Goal: Task Accomplishment & Management: Complete application form

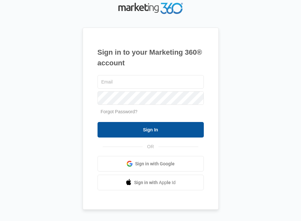
type input "[EMAIL_ADDRESS][DOMAIN_NAME]"
click at [147, 126] on input "Sign In" at bounding box center [151, 130] width 106 height 16
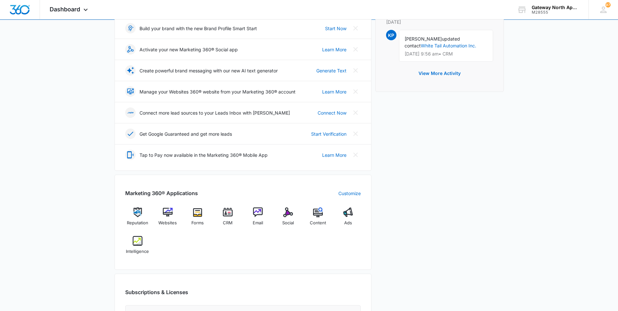
scroll to position [97, 0]
click at [221, 208] on div "CRM" at bounding box center [227, 218] width 25 height 23
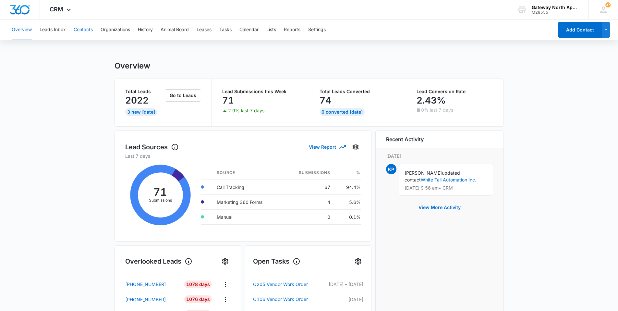
click at [92, 26] on button "Contacts" at bounding box center [83, 29] width 19 height 21
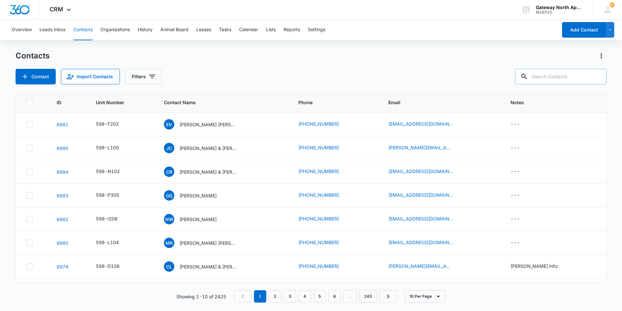
click at [301, 78] on input "text" at bounding box center [560, 77] width 91 height 16
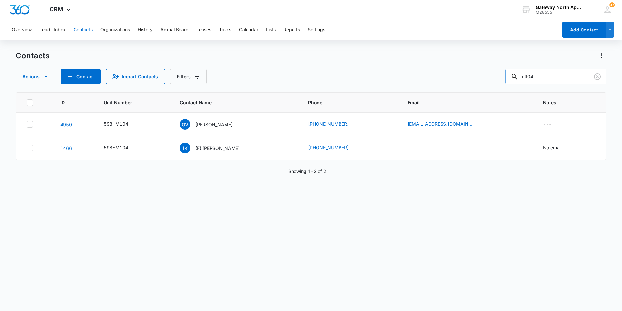
click at [301, 76] on input "m104" at bounding box center [556, 77] width 101 height 16
click at [301, 75] on input "m104" at bounding box center [556, 77] width 101 height 16
click at [301, 76] on input "m104" at bounding box center [556, 77] width 101 height 16
type input "n104"
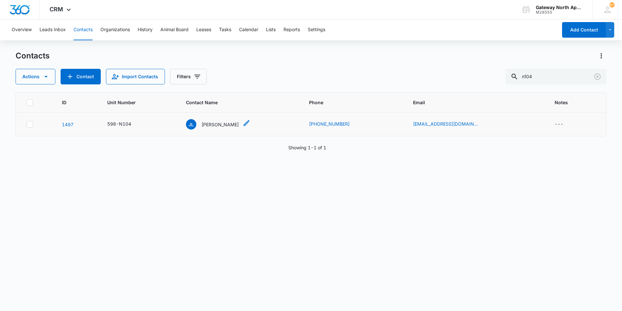
click at [225, 125] on p "Janice LaPorte" at bounding box center [220, 124] width 37 height 7
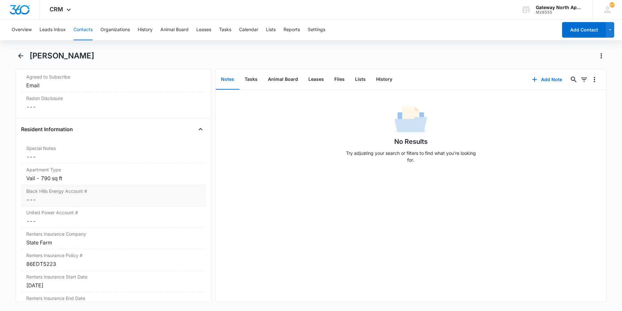
scroll to position [616, 0]
click at [250, 79] on button "Tasks" at bounding box center [251, 79] width 23 height 20
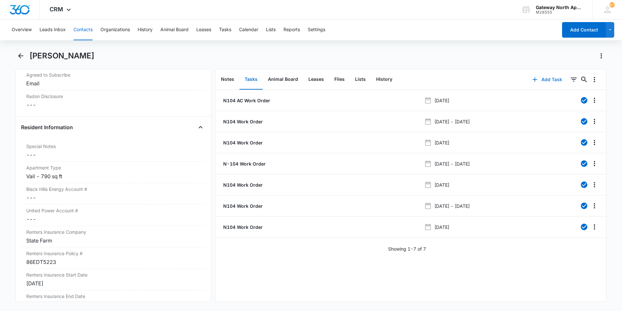
click at [301, 82] on button "Add Task" at bounding box center [547, 80] width 43 height 16
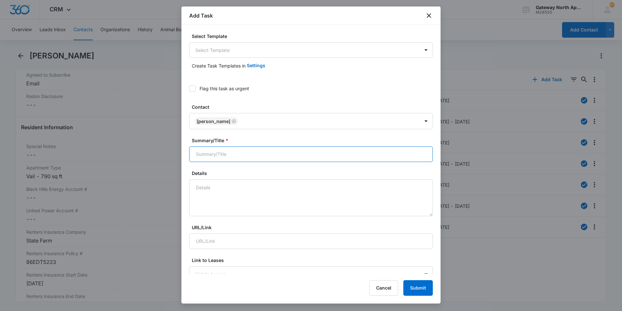
click at [242, 154] on input "Summary/Title *" at bounding box center [311, 154] width 244 height 16
click at [238, 193] on textarea "Details" at bounding box center [311, 197] width 244 height 37
click at [242, 154] on input "598-N102" at bounding box center [311, 154] width 244 height 16
type input "598-N102 work order"
click at [238, 186] on textarea "Details" at bounding box center [311, 197] width 244 height 37
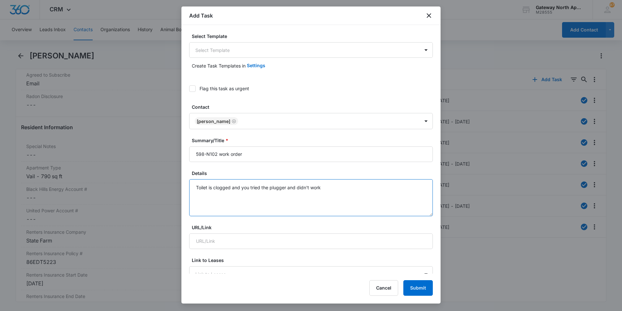
click at [301, 186] on textarea "Toilet is clogged and you tried the plugger and didn't work" at bounding box center [311, 197] width 244 height 37
click at [252, 187] on textarea "Toilet is clogged and you tried the plugger and didn't work. The bath tub also …" at bounding box center [311, 197] width 244 height 37
click at [207, 197] on textarea "Toilet is clogged tried the plugger and didn't work. The bathtub also has a lit…" at bounding box center [311, 197] width 244 height 37
click at [267, 187] on textarea "Toilet is clogged tried the plugger and didn't work. The bathtub also has a lit…" at bounding box center [311, 197] width 244 height 37
click at [268, 187] on textarea "Toilet is clogged tried the plugger and didn't work. The bathtub also has a lit…" at bounding box center [311, 197] width 244 height 37
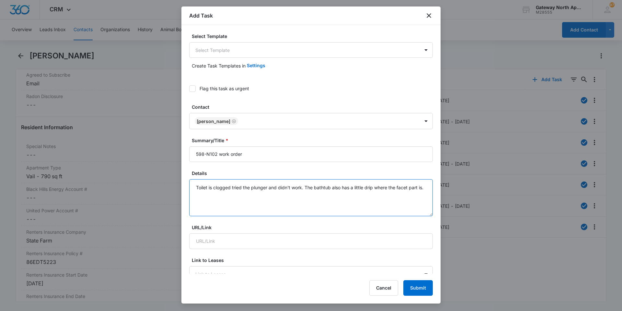
click at [206, 195] on textarea "Toilet is clogged tried the plunger and didn't work. The bathtub also has a lit…" at bounding box center [311, 197] width 244 height 37
click at [301, 186] on textarea "Toilet is clogged tried the plunger and didn't work. The bathtub also has a lit…" at bounding box center [311, 197] width 244 height 37
click at [301, 187] on textarea "Toilet is clogged tried the plunger and didn't work. The bathtub also has a dri…" at bounding box center [311, 197] width 244 height 37
click at [269, 186] on textarea "Toilet is clogged tried the plunger and didn't work. The bathtub also has a dri…" at bounding box center [311, 197] width 244 height 37
click at [301, 187] on textarea "Toilet is clogged tried the plunger and didn't work. The bathtub also has a dri…" at bounding box center [311, 197] width 244 height 37
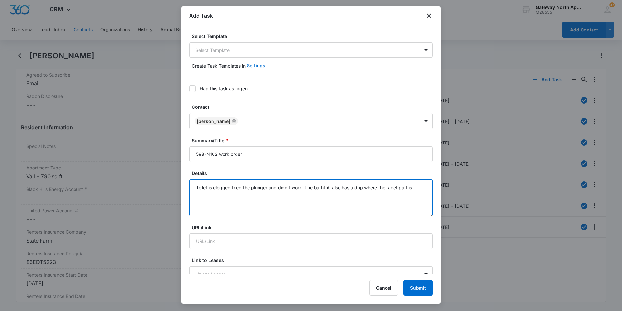
click at [301, 186] on textarea "Toilet is clogged tried the plunger and didn't work. The bathtub also has a dri…" at bounding box center [311, 197] width 244 height 37
click at [238, 194] on textarea "Toilet is clogged tried the plunger and didn't work. The faucet part of the bat…" at bounding box center [311, 197] width 244 height 37
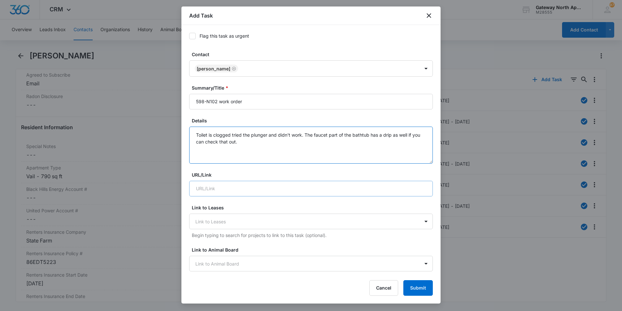
scroll to position [65, 0]
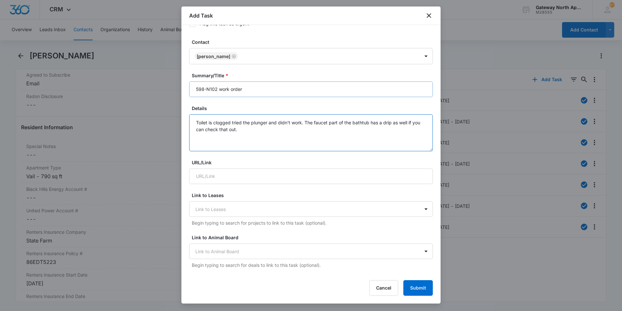
type textarea "Toilet is clogged tried the plunger and didn't work. The faucet part of the bat…"
click at [218, 87] on input "598-N102 work order" at bounding box center [311, 89] width 244 height 16
type input "598-N work order"
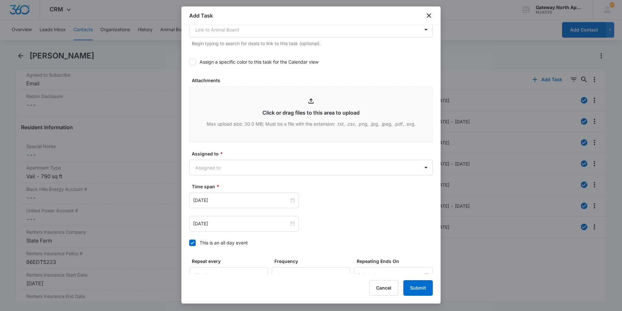
scroll to position [292, 0]
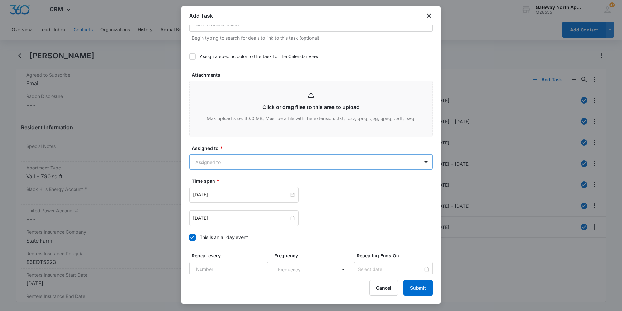
click at [301, 155] on body "CRM Apps Reputation Websites Forms CRM Email Social Content Ads Intelligence Fi…" at bounding box center [311, 155] width 622 height 311
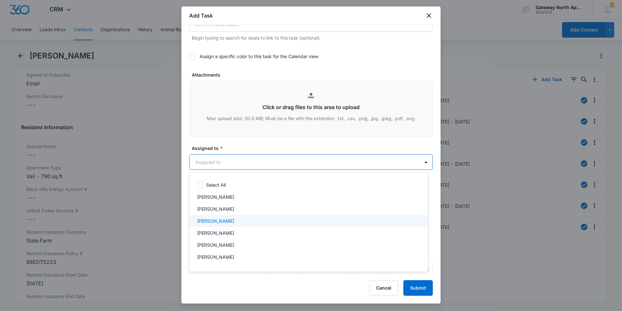
click at [231, 208] on div "Derek Stellway" at bounding box center [308, 220] width 222 height 7
click at [301, 161] on div at bounding box center [311, 155] width 622 height 311
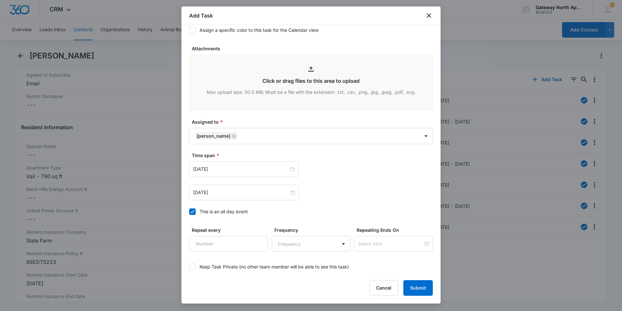
scroll to position [351, 0]
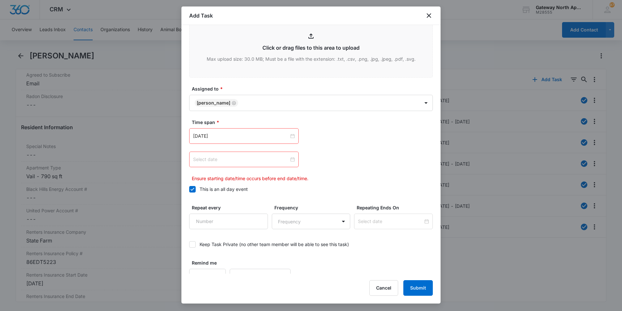
click at [291, 159] on div at bounding box center [244, 159] width 102 height 7
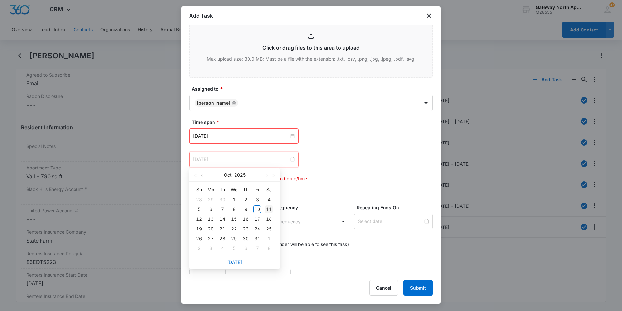
type input "Oct 11, 2025"
click at [266, 208] on div "11" at bounding box center [269, 209] width 8 height 8
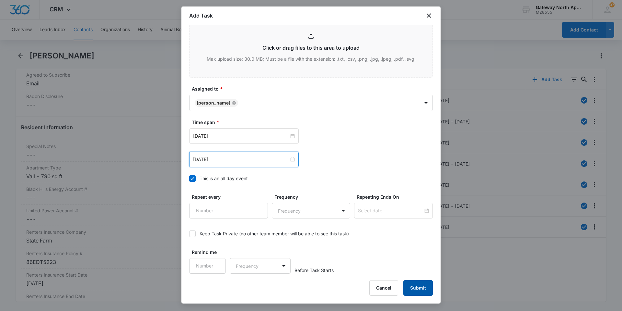
click at [301, 208] on button "Submit" at bounding box center [418, 288] width 29 height 16
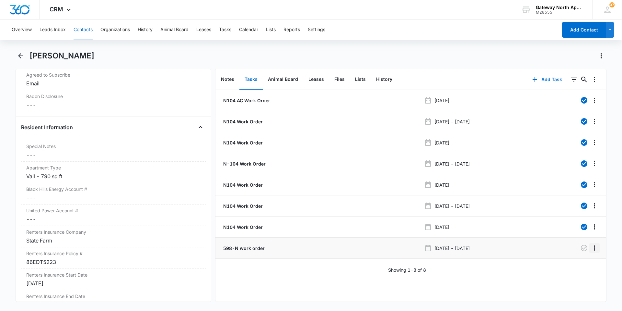
click at [301, 208] on icon "Overflow Menu" at bounding box center [595, 248] width 8 height 8
click at [301, 208] on button "Edit" at bounding box center [576, 266] width 37 height 10
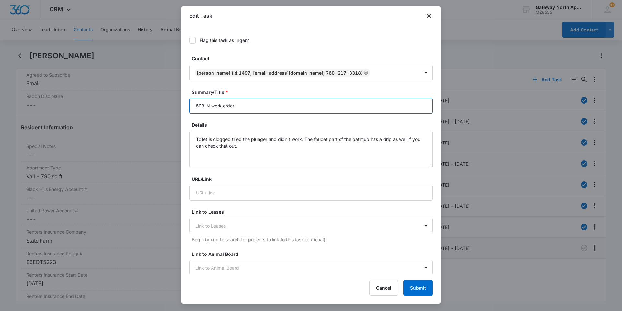
click at [210, 105] on input "598-N work order" at bounding box center [311, 106] width 244 height 16
type input "598-N104 work order"
click at [301, 208] on button "Submit" at bounding box center [418, 288] width 29 height 16
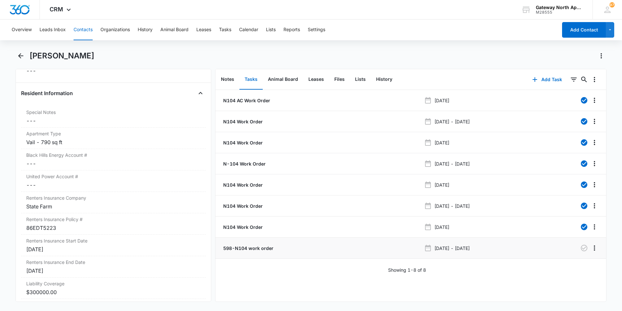
scroll to position [681, 0]
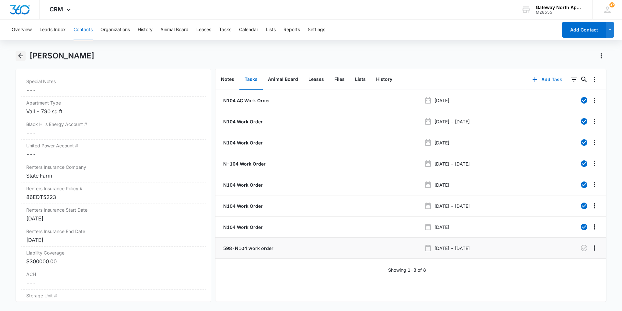
click at [22, 56] on icon "Back" at bounding box center [20, 55] width 5 height 5
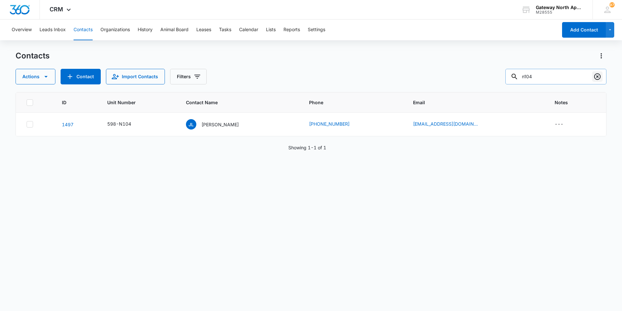
click at [301, 75] on icon "Clear" at bounding box center [598, 76] width 6 height 6
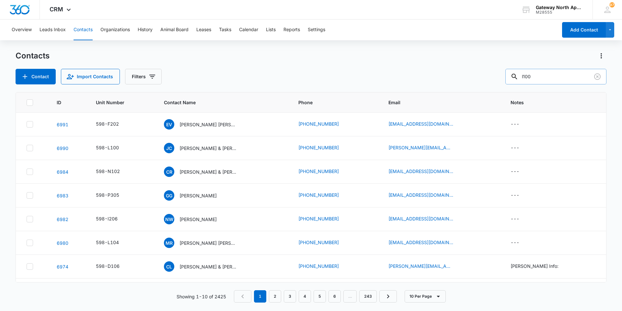
type input "l100"
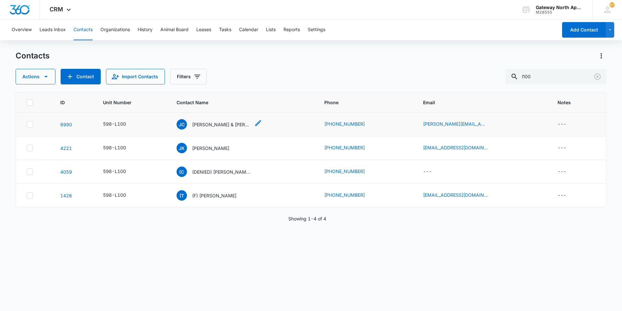
click at [211, 127] on p "[PERSON_NAME] & [PERSON_NAME] [PERSON_NAME] [PERSON_NAME]" at bounding box center [221, 124] width 58 height 7
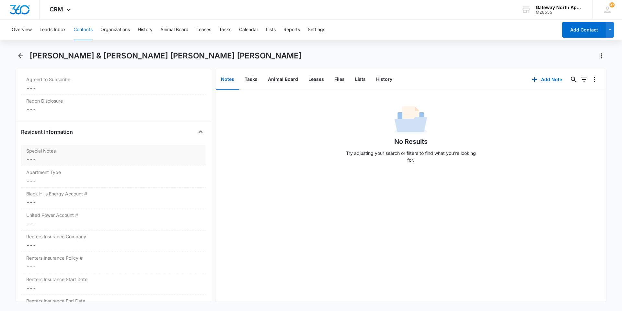
scroll to position [648, 0]
click at [82, 208] on dd "Cancel Save Changes ---" at bounding box center [113, 225] width 174 height 8
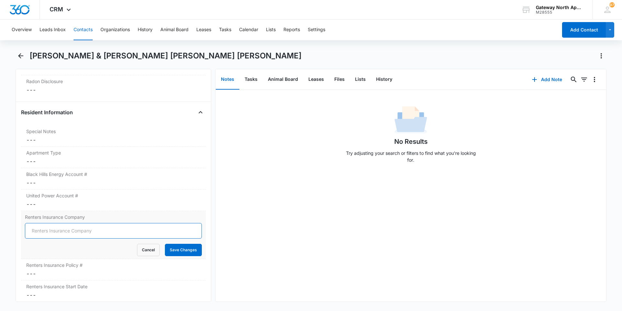
click at [107, 208] on input "Renters Insurance Company" at bounding box center [113, 231] width 177 height 16
type input "Lemonade"
click at [179, 208] on button "Save Changes" at bounding box center [183, 249] width 37 height 12
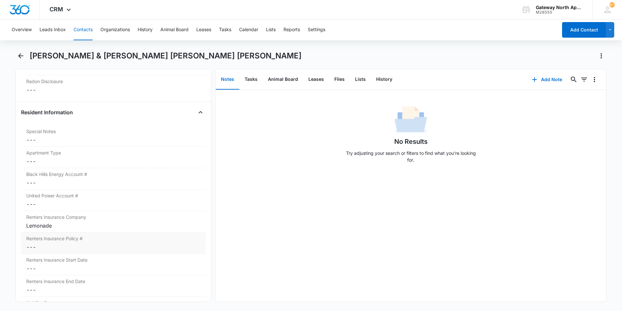
click at [103, 208] on dd "Cancel Save Changes ---" at bounding box center [113, 247] width 174 height 8
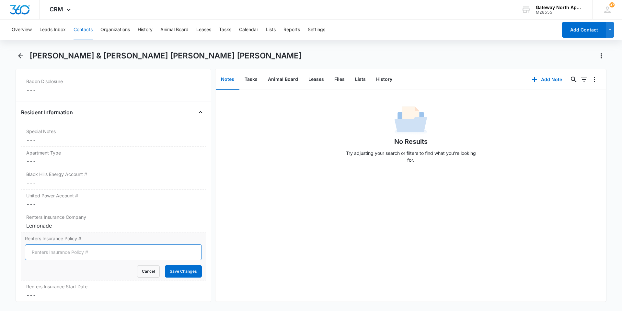
click at [93, 208] on input "Renters Insurance Policy #" at bounding box center [113, 252] width 177 height 16
type input "LP274EA8A06"
click at [171, 208] on button "Save Changes" at bounding box center [183, 271] width 37 height 12
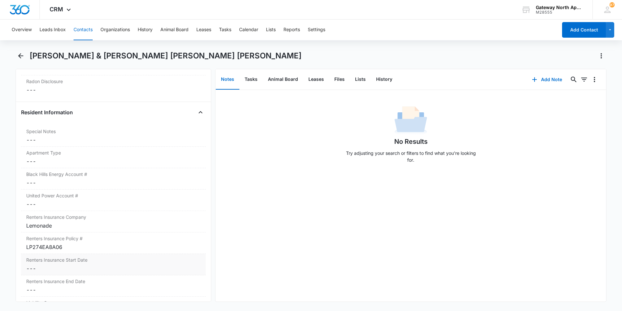
click at [90, 208] on dd "Cancel Save Changes ---" at bounding box center [113, 268] width 174 height 8
click at [77, 208] on div at bounding box center [55, 273] width 53 height 7
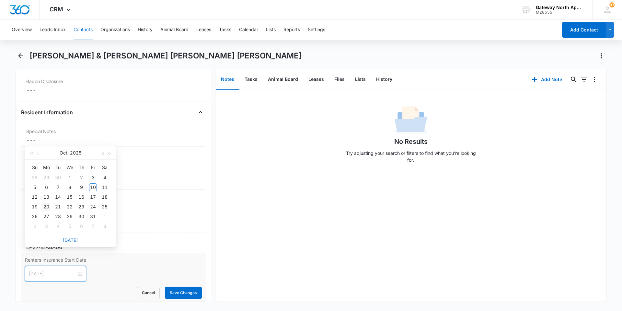
type input "Oct 20, 2025"
click at [46, 206] on div "20" at bounding box center [46, 207] width 8 height 8
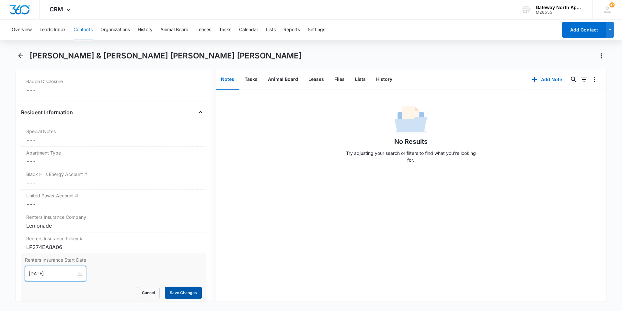
click at [179, 208] on button "Save Changes" at bounding box center [183, 292] width 37 height 12
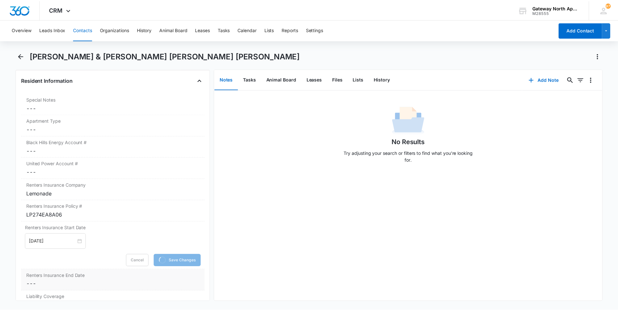
scroll to position [713, 0]
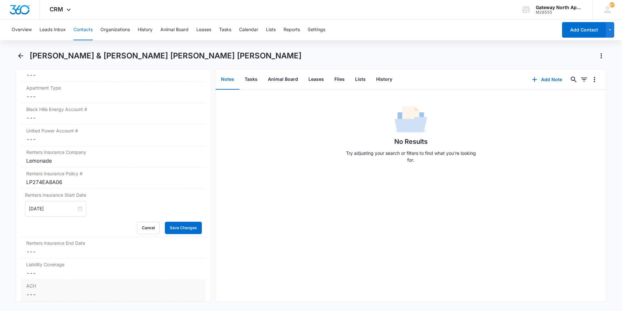
click at [79, 208] on div "Liability Coverage Cancel Save Changes ---" at bounding box center [113, 268] width 185 height 21
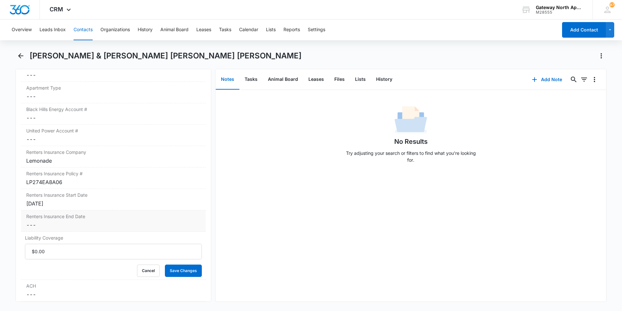
click at [83, 208] on div "Renters Insurance End Date Cancel Save Changes ---" at bounding box center [113, 220] width 185 height 21
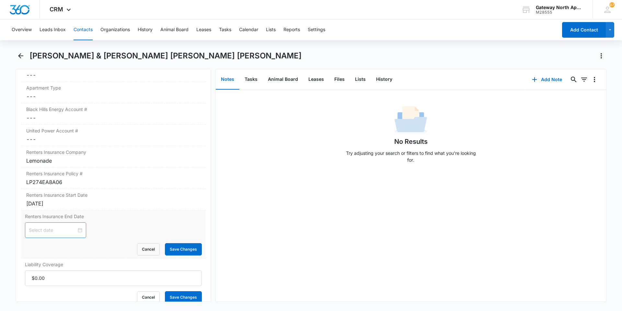
click at [75, 208] on div at bounding box center [55, 229] width 53 height 7
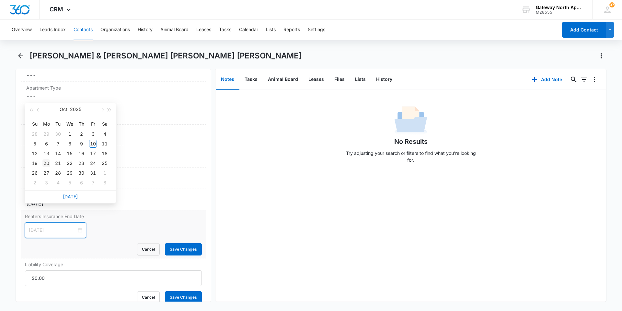
type input "Oct 20, 2025"
click at [48, 164] on div "20" at bounding box center [46, 163] width 8 height 8
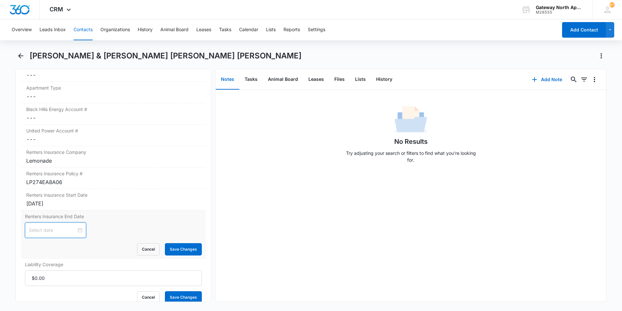
click at [77, 208] on div at bounding box center [55, 229] width 53 height 7
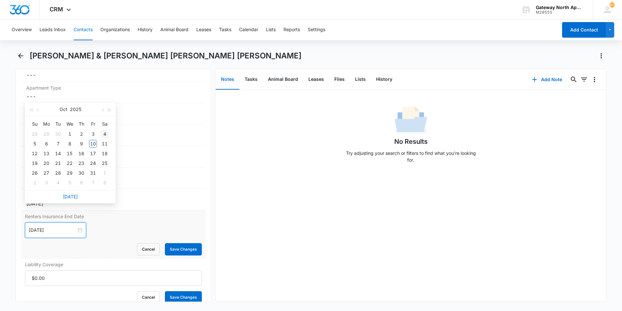
type input "Oct 4, 2025"
click at [111, 112] on button "button" at bounding box center [109, 109] width 7 height 13
type input "Oct 20, 2026"
click at [57, 161] on div "20" at bounding box center [58, 163] width 8 height 8
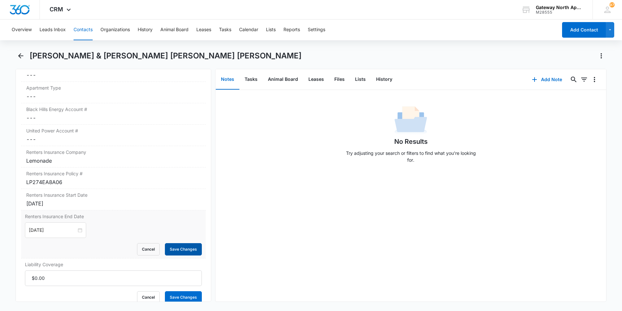
click at [167, 208] on button "Save Changes" at bounding box center [183, 249] width 37 height 12
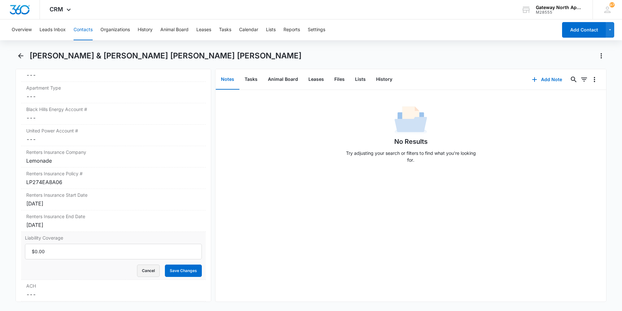
click at [152, 208] on button "Cancel" at bounding box center [148, 270] width 23 height 12
click at [24, 55] on icon "Back" at bounding box center [21, 56] width 8 height 8
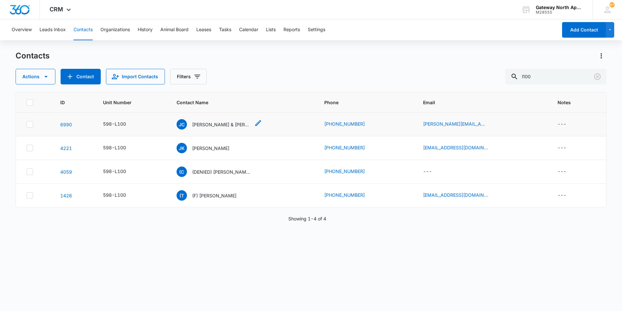
click at [230, 122] on p "[PERSON_NAME] & [PERSON_NAME] [PERSON_NAME] [PERSON_NAME]" at bounding box center [221, 124] width 58 height 7
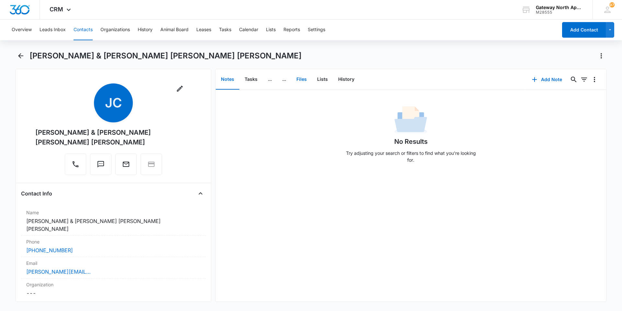
click at [301, 81] on button "Files" at bounding box center [301, 79] width 21 height 20
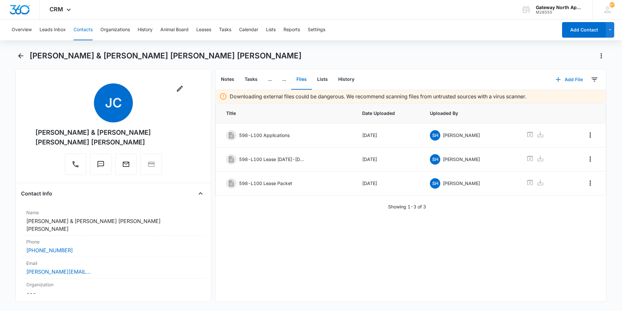
click at [301, 79] on button "Add File" at bounding box center [569, 80] width 40 height 16
click at [301, 100] on div "Upload Files" at bounding box center [561, 100] width 26 height 5
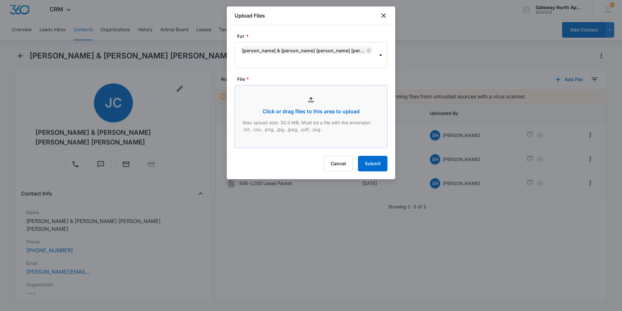
type input "C:\fakepath\LP274EA8A06.pdf"
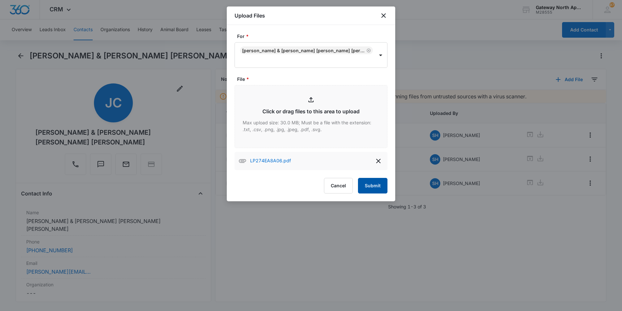
click at [301, 188] on button "Submit" at bounding box center [372, 186] width 29 height 16
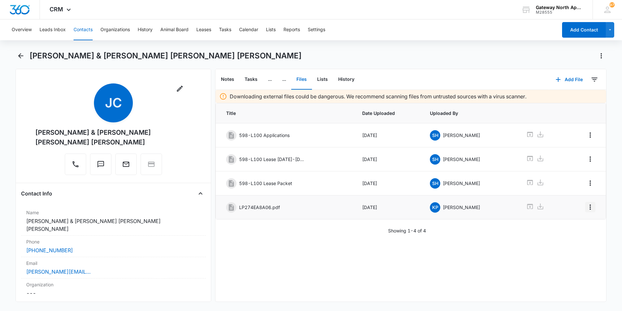
click at [301, 206] on icon "Overflow Menu" at bounding box center [590, 206] width 1 height 5
click at [301, 208] on button "Edit" at bounding box center [572, 225] width 37 height 10
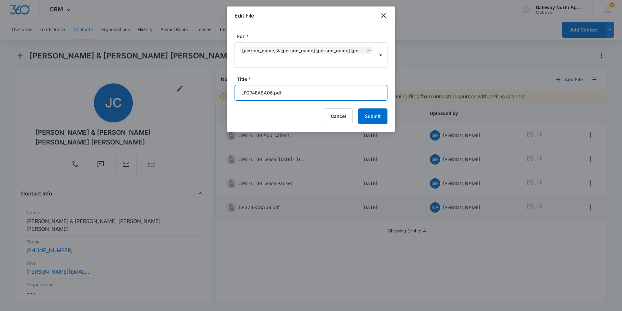
click at [301, 94] on input "LP274EA8A06.pdf" at bounding box center [311, 93] width 153 height 16
type input "L"
type input "598-L100 Renters 10/20/25-10/20/26"
click at [301, 112] on button "Submit" at bounding box center [372, 116] width 29 height 16
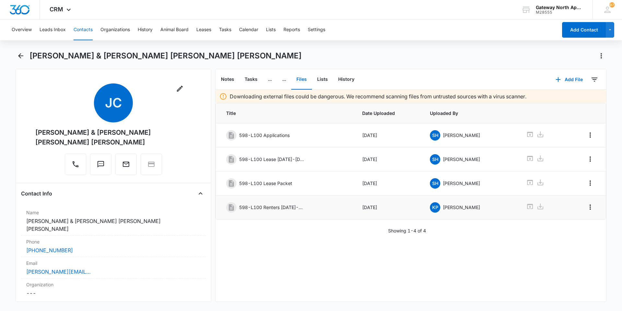
click at [15, 52] on main "Jerron Cox & Daniela Carolina Sanchez Salinas Remove JC Jerron Cox & Daniela Ca…" at bounding box center [311, 180] width 622 height 259
click at [19, 54] on icon "Back" at bounding box center [21, 56] width 8 height 8
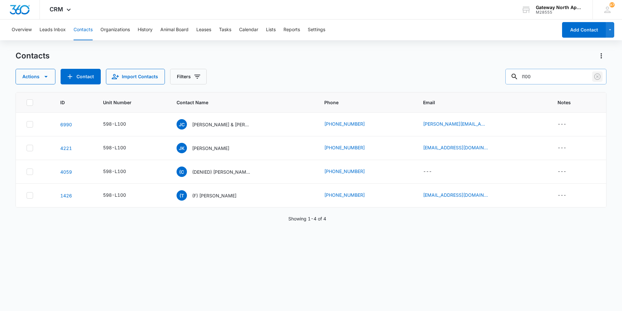
drag, startPoint x: 600, startPoint y: 80, endPoint x: 588, endPoint y: 80, distance: 11.4
click at [301, 79] on icon "Clear" at bounding box center [598, 77] width 8 height 8
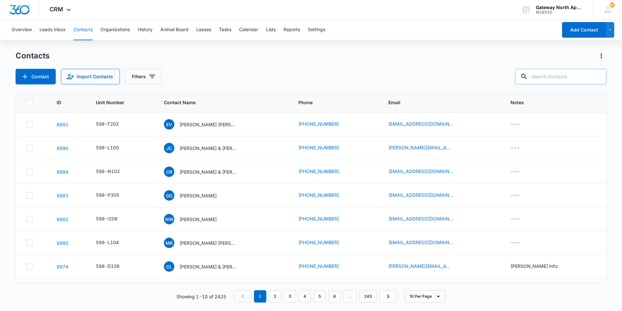
click at [301, 79] on input "text" at bounding box center [560, 77] width 91 height 16
type input "b202"
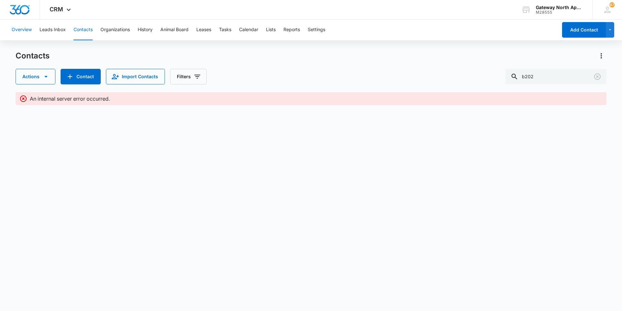
click at [23, 32] on button "Overview" at bounding box center [22, 29] width 20 height 21
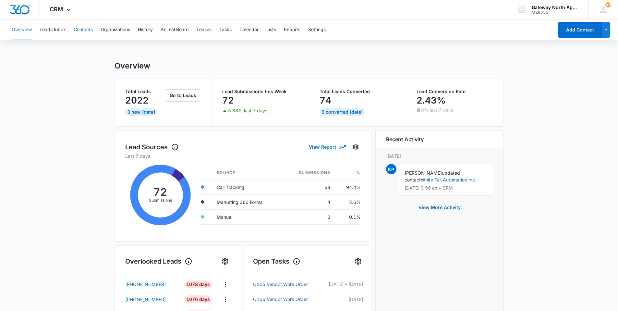
click at [91, 27] on button "Contacts" at bounding box center [83, 29] width 19 height 21
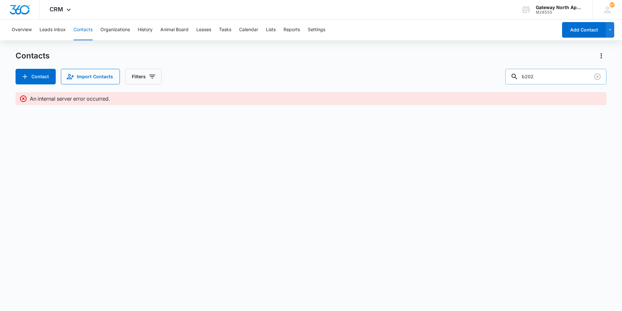
click at [301, 76] on input "b202" at bounding box center [556, 77] width 101 height 16
click at [301, 76] on button "Clear" at bounding box center [598, 76] width 10 height 10
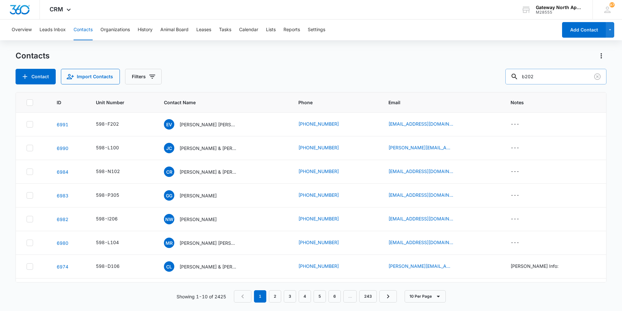
type input "b202"
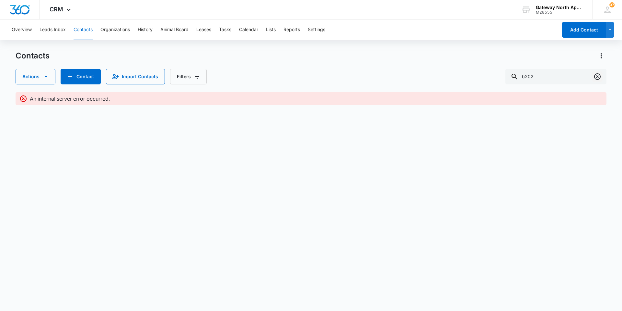
click at [301, 77] on icon "Clear" at bounding box center [598, 76] width 6 height 6
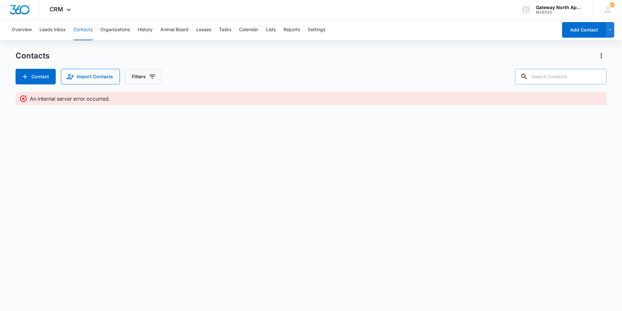
click at [301, 75] on input "text" at bounding box center [560, 77] width 91 height 16
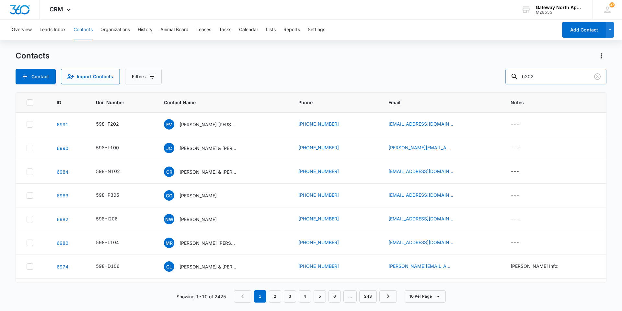
type input "b202"
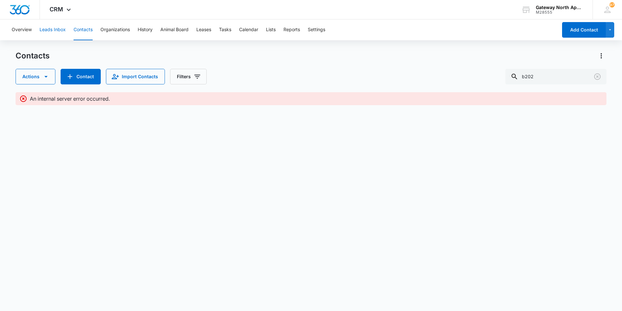
click at [58, 29] on button "Leads Inbox" at bounding box center [53, 29] width 26 height 21
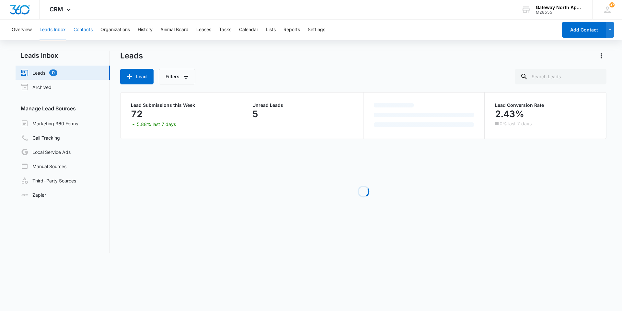
click at [87, 27] on button "Contacts" at bounding box center [83, 29] width 19 height 21
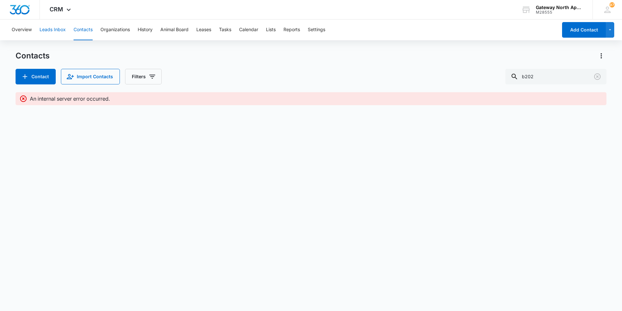
click at [59, 31] on button "Leads Inbox" at bounding box center [53, 29] width 26 height 21
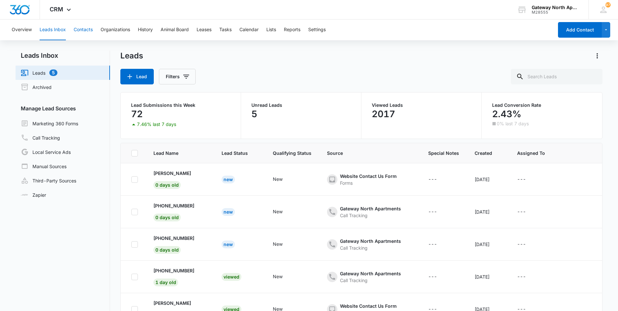
click at [79, 28] on button "Contacts" at bounding box center [83, 29] width 19 height 21
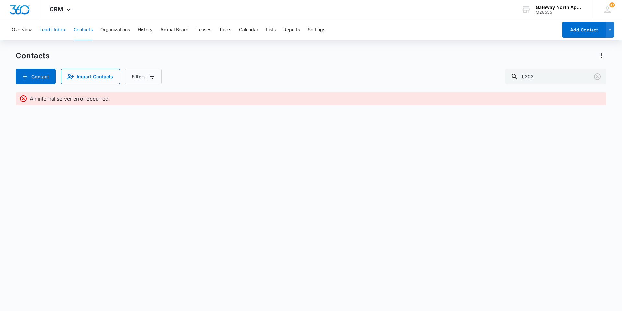
click at [54, 29] on button "Leads Inbox" at bounding box center [53, 29] width 26 height 21
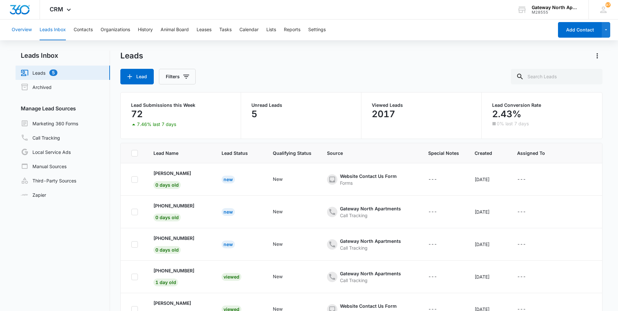
click at [21, 30] on button "Overview" at bounding box center [22, 29] width 20 height 21
click at [91, 30] on button "Contacts" at bounding box center [83, 29] width 19 height 21
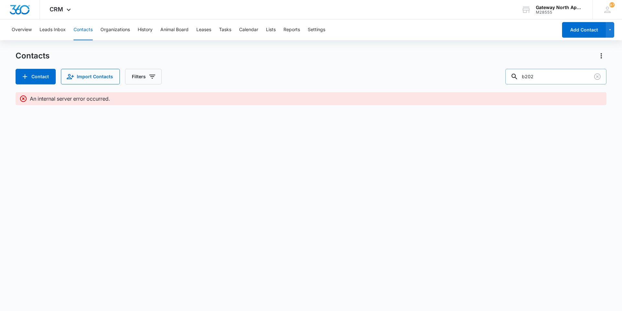
click at [301, 76] on input "b202" at bounding box center [556, 77] width 101 height 16
click at [301, 76] on button "Clear" at bounding box center [598, 76] width 10 height 10
click at [301, 78] on input "text" at bounding box center [560, 77] width 91 height 16
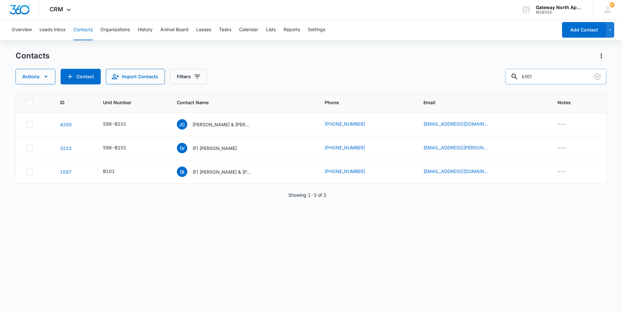
click at [301, 74] on input "b101" at bounding box center [556, 77] width 101 height 16
type input "b202"
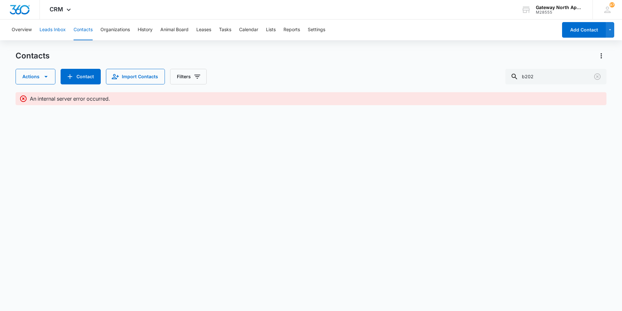
click at [59, 33] on button "Leads Inbox" at bounding box center [53, 29] width 26 height 21
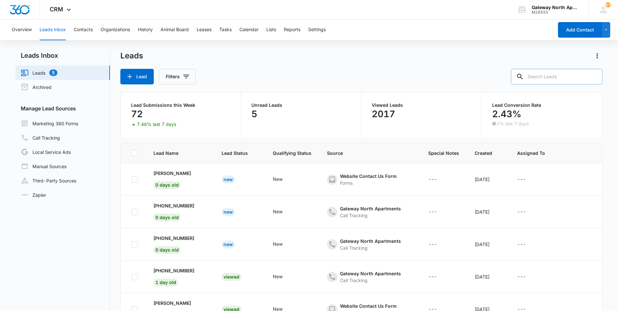
click at [301, 74] on input "text" at bounding box center [556, 77] width 91 height 16
type input "b202"
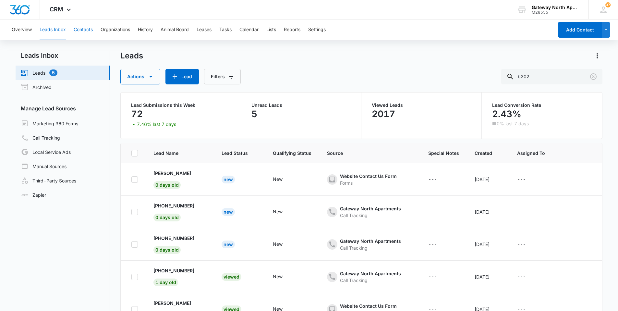
click at [87, 28] on button "Contacts" at bounding box center [83, 29] width 19 height 21
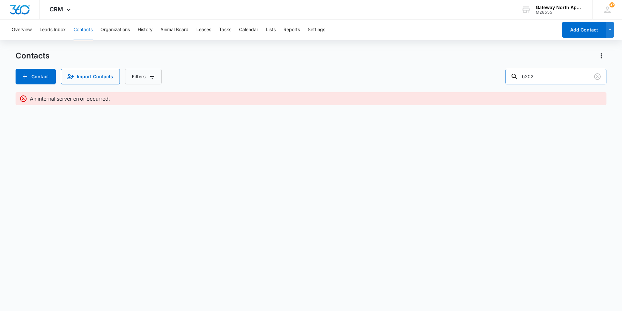
click at [301, 78] on input "b202" at bounding box center [556, 77] width 101 height 16
type input "b202"
click at [301, 75] on input "b202" at bounding box center [556, 77] width 101 height 16
click at [301, 75] on icon "Clear" at bounding box center [598, 77] width 8 height 8
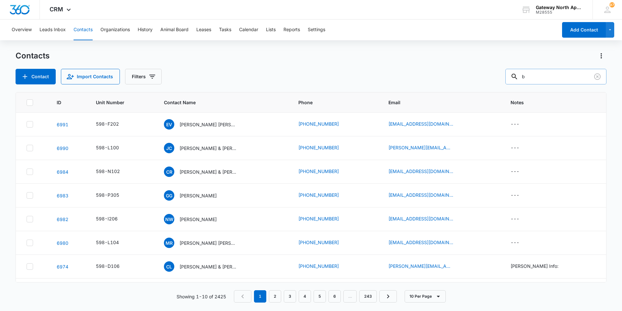
type input "b"
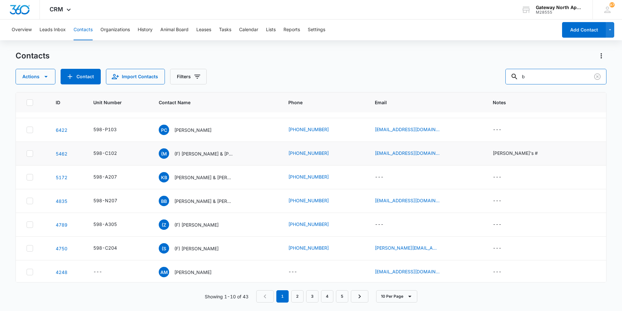
scroll to position [67, 0]
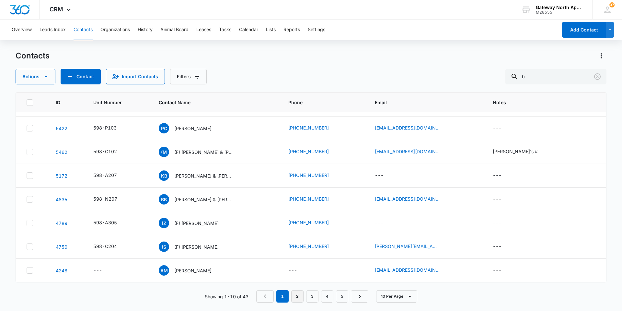
click at [301, 208] on link "2" at bounding box center [297, 296] width 12 height 12
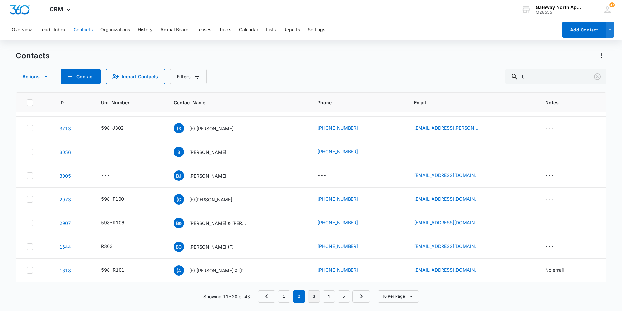
click at [301, 208] on link "3" at bounding box center [314, 296] width 12 height 12
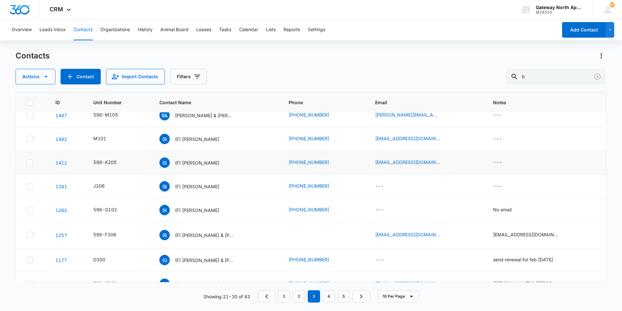
scroll to position [70, 0]
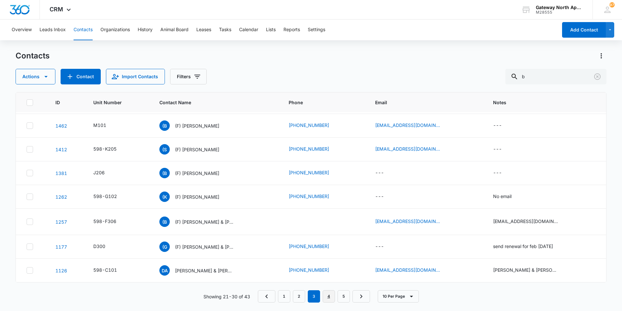
click at [301, 208] on link "4" at bounding box center [329, 296] width 12 height 12
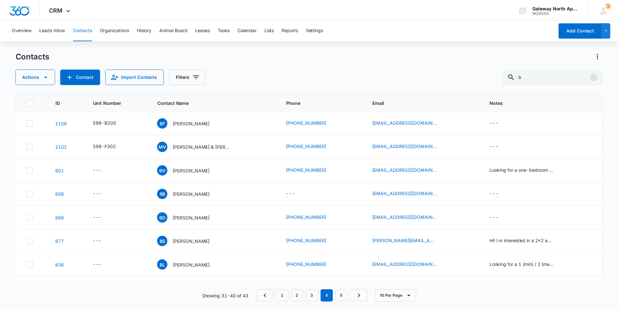
scroll to position [0, 0]
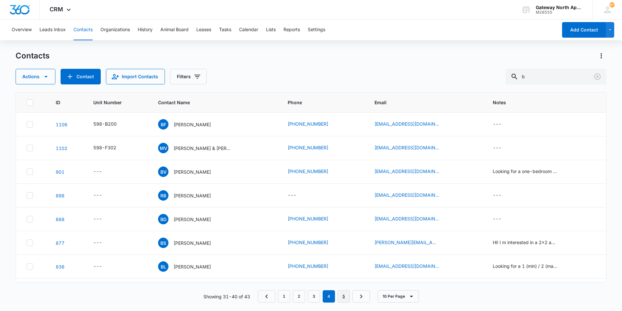
click at [301, 208] on link "5" at bounding box center [344, 296] width 12 height 12
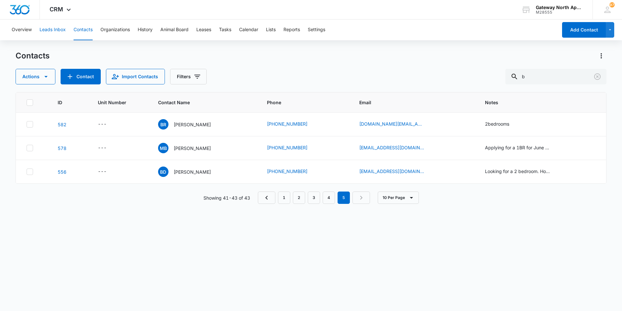
click at [55, 26] on button "Leads Inbox" at bounding box center [53, 29] width 26 height 21
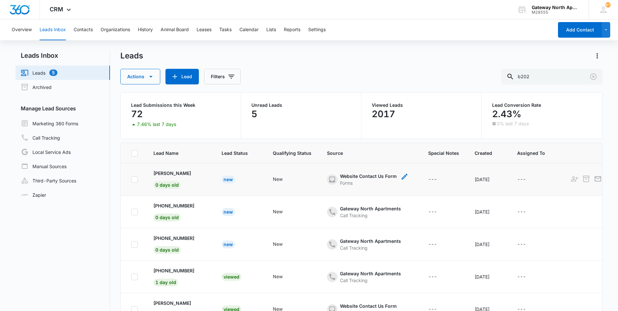
click at [301, 179] on icon "- - Select to Edit Field" at bounding box center [332, 179] width 8 height 8
click at [157, 171] on p "Dylan Watkins" at bounding box center [172, 173] width 38 height 7
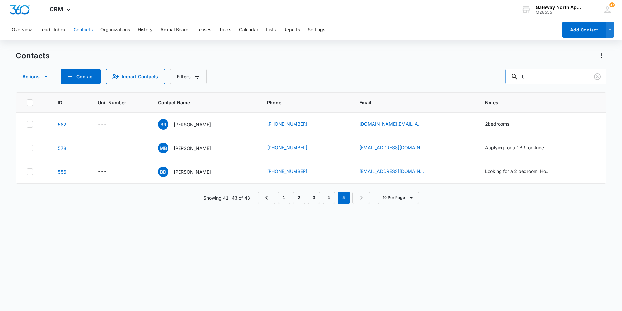
click at [301, 77] on input "b" at bounding box center [556, 77] width 101 height 16
click at [301, 76] on input "b" at bounding box center [556, 77] width 101 height 16
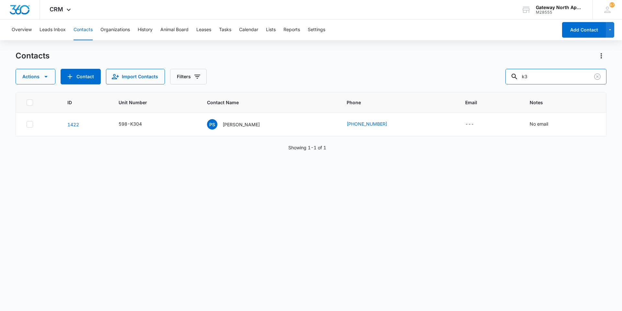
type input "k"
type input "b202"
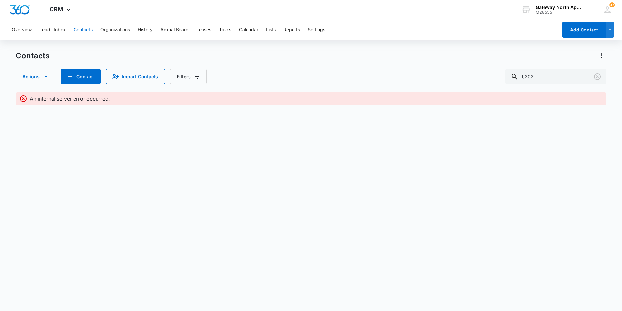
click at [23, 100] on icon at bounding box center [23, 98] width 6 height 6
click at [22, 31] on button "Overview" at bounding box center [22, 29] width 20 height 21
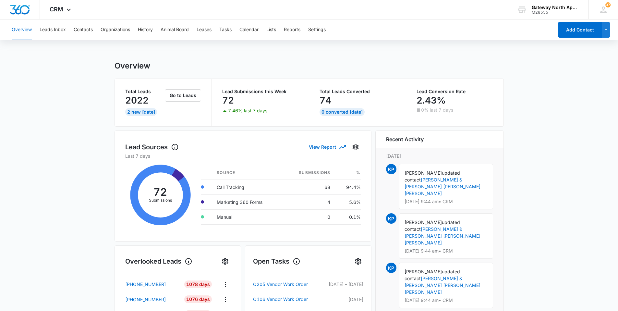
click at [93, 31] on div "Overview Leads Inbox Contacts Organizations History Animal Board Leases Tasks C…" at bounding box center [280, 29] width 545 height 21
click at [91, 30] on button "Contacts" at bounding box center [83, 29] width 19 height 21
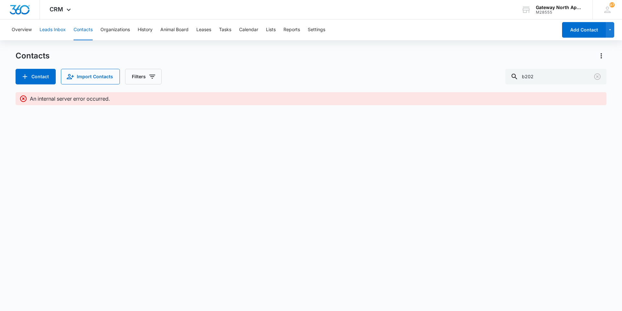
click at [54, 29] on button "Leads Inbox" at bounding box center [53, 29] width 26 height 21
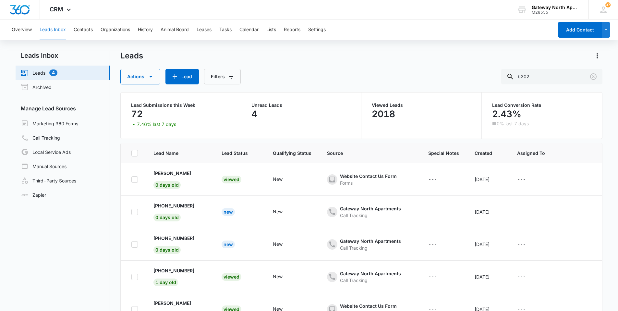
click at [9, 27] on div "Overview Leads Inbox Contacts Organizations History Animal Board Leases Tasks C…" at bounding box center [280, 29] width 545 height 21
click at [15, 27] on button "Overview" at bounding box center [22, 29] width 20 height 21
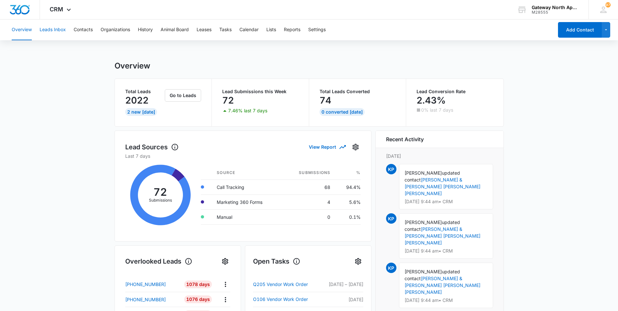
click at [64, 29] on button "Leads Inbox" at bounding box center [53, 29] width 26 height 21
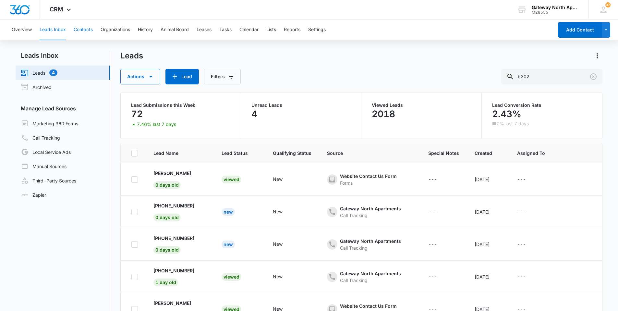
click at [81, 31] on button "Contacts" at bounding box center [83, 29] width 19 height 21
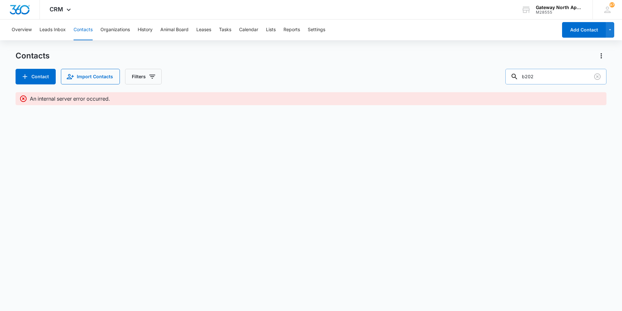
click at [301, 81] on input "b202" at bounding box center [556, 77] width 101 height 16
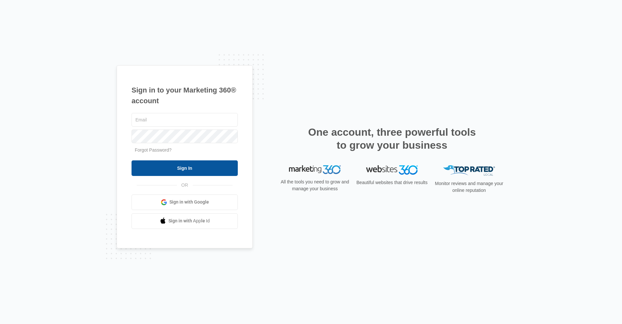
type input "gwlease2@vintage-corp.com"
click at [195, 172] on input "Sign In" at bounding box center [185, 168] width 106 height 16
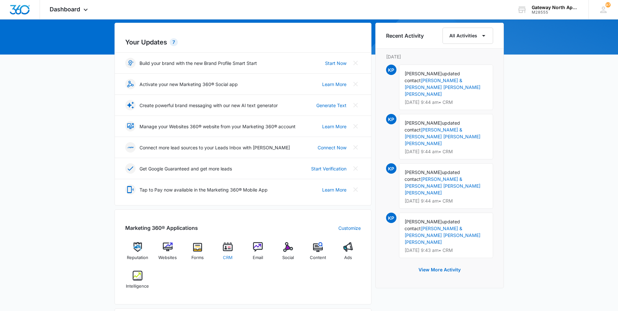
scroll to position [65, 0]
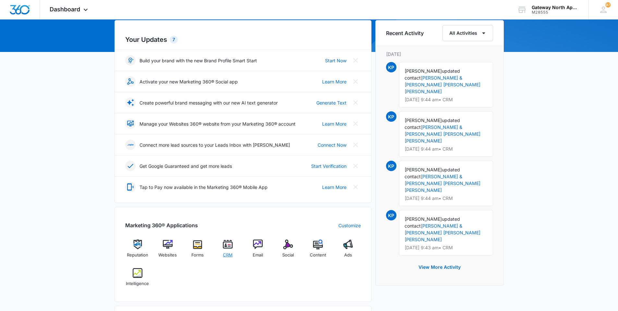
click at [230, 248] on img at bounding box center [228, 244] width 10 height 10
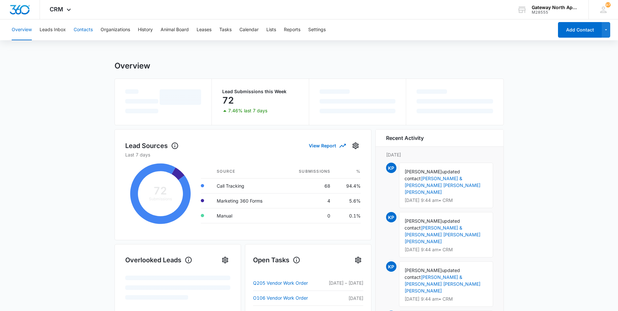
click at [85, 30] on button "Contacts" at bounding box center [83, 29] width 19 height 21
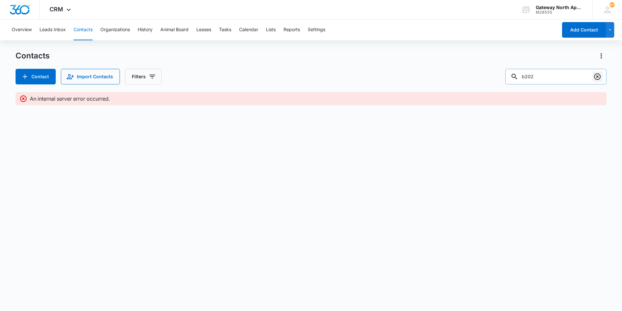
click at [595, 79] on icon "Clear" at bounding box center [598, 77] width 8 height 8
click at [570, 74] on input "text" at bounding box center [560, 77] width 91 height 16
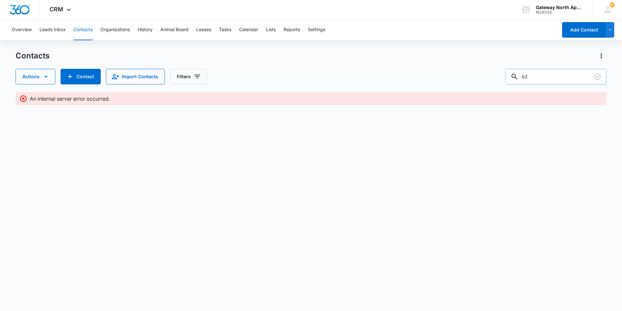
type input "b"
